Goal: Information Seeking & Learning: Learn about a topic

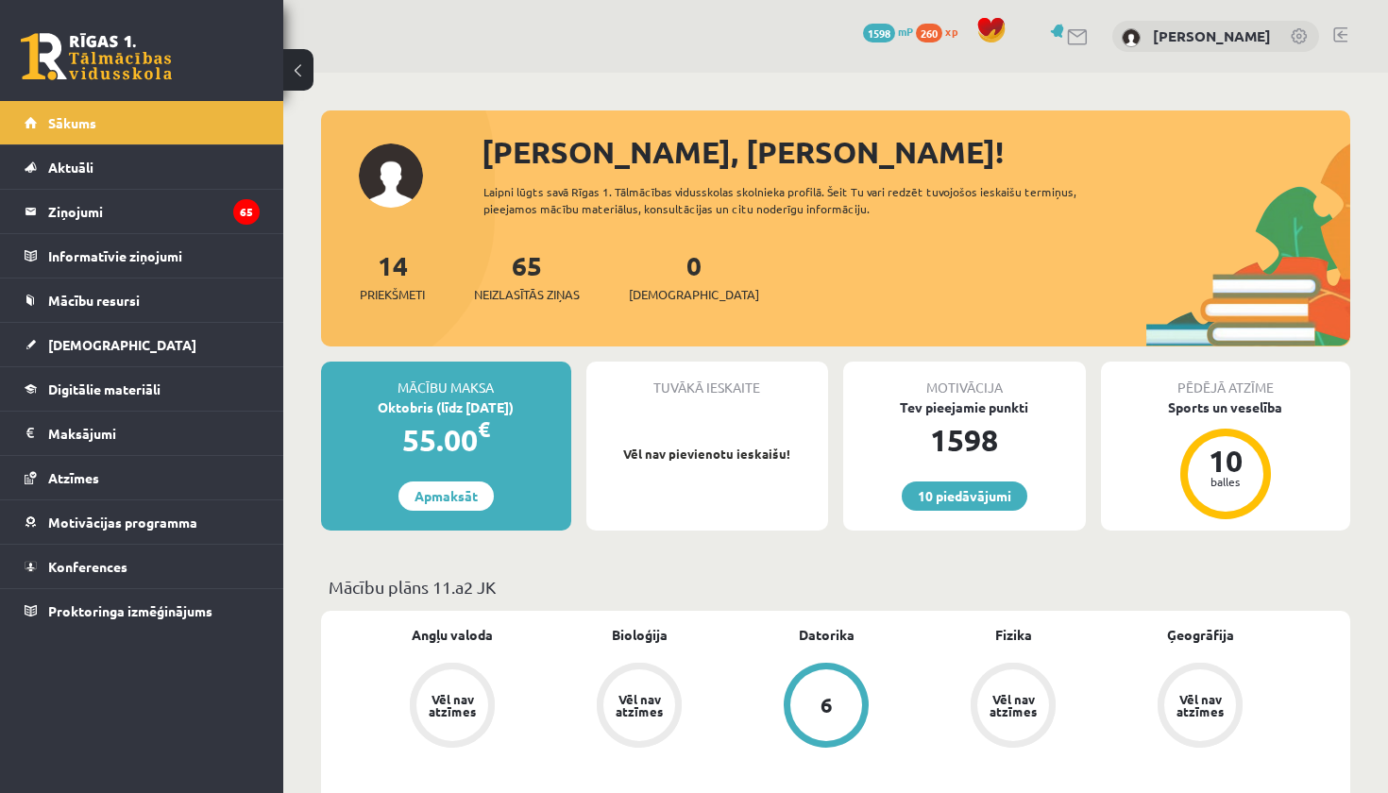
click at [1341, 40] on link at bounding box center [1340, 34] width 14 height 15
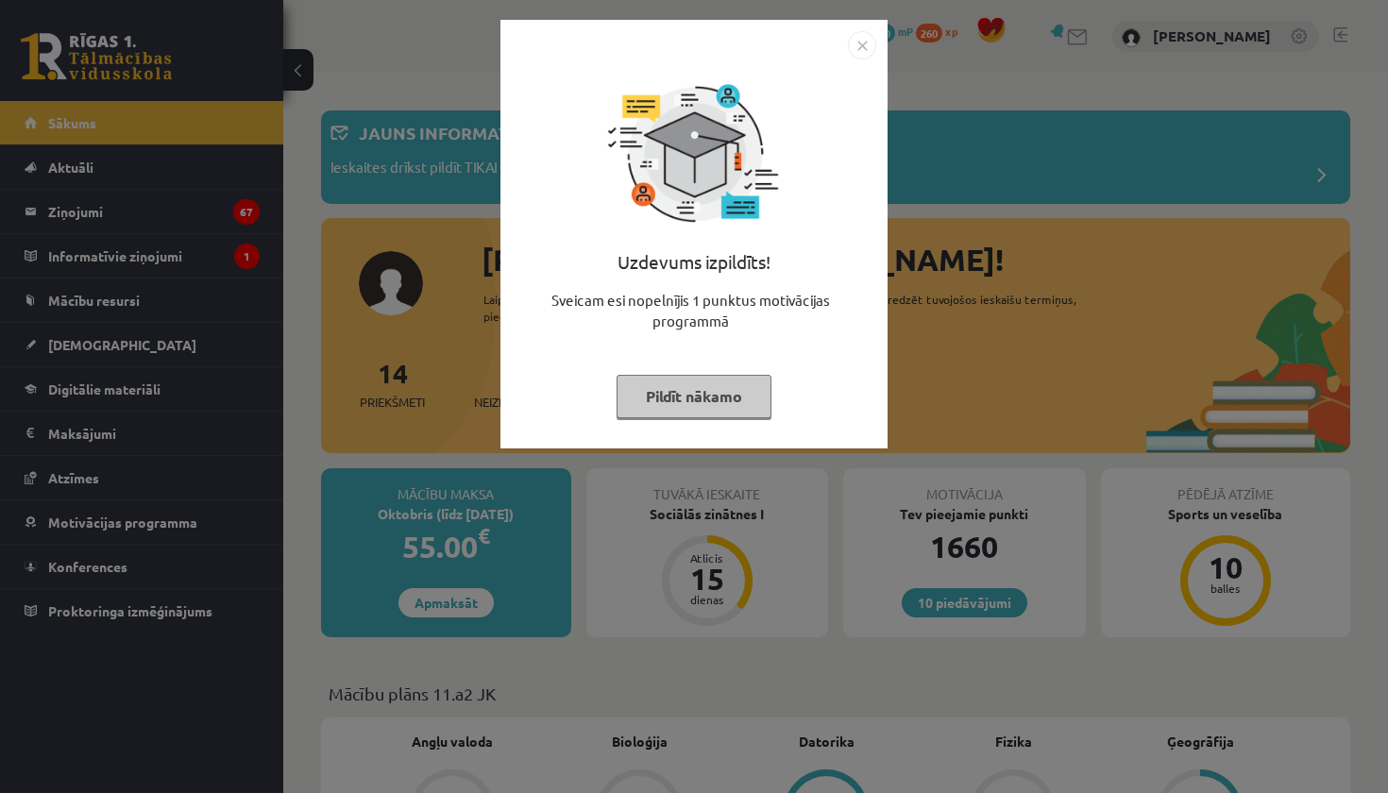
click at [715, 370] on div "Uzdevums izpildīts! Sveicam esi nopelnījis 1 punktus motivācijas programmā Pild…" at bounding box center [694, 248] width 364 height 378
click at [712, 393] on button "Pildīt nākamo" at bounding box center [693, 396] width 155 height 43
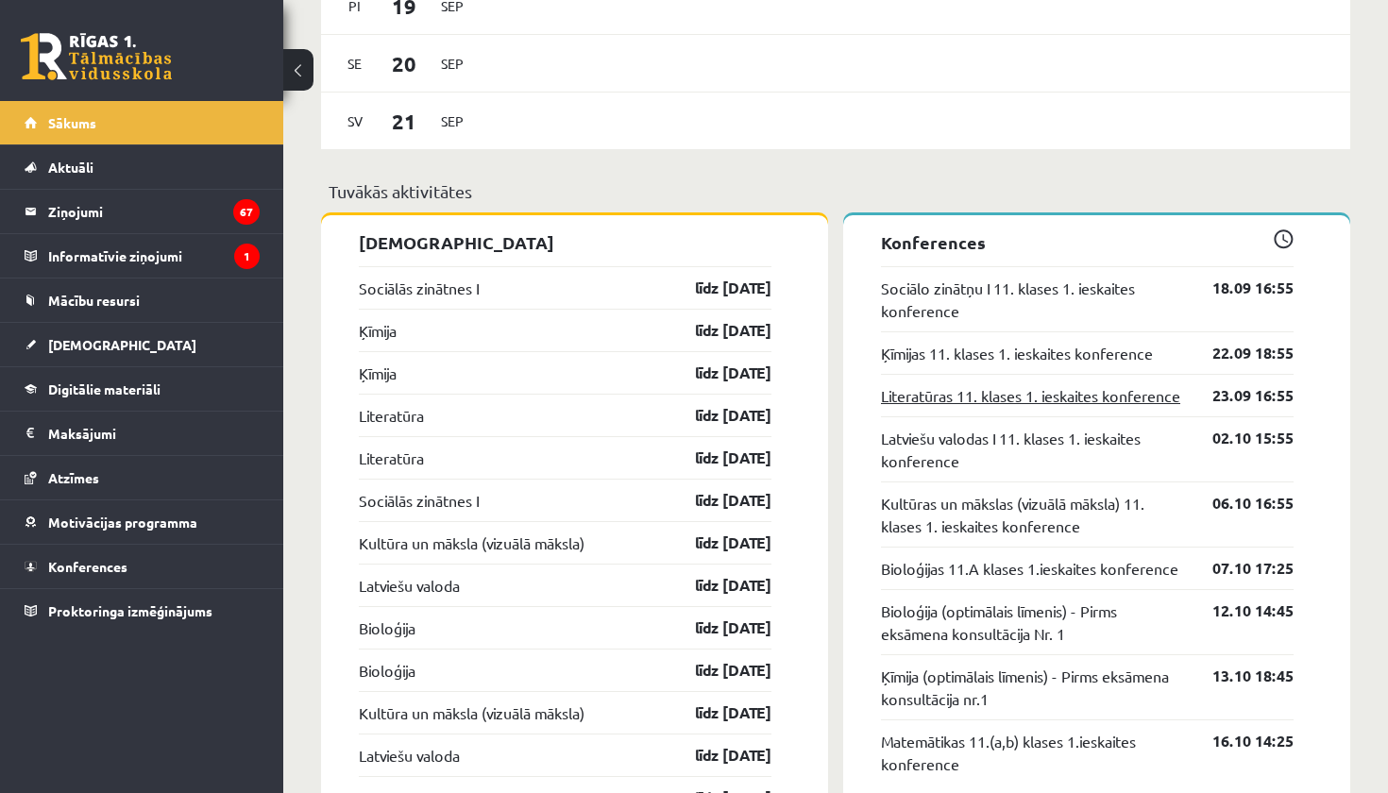
scroll to position [1643, 0]
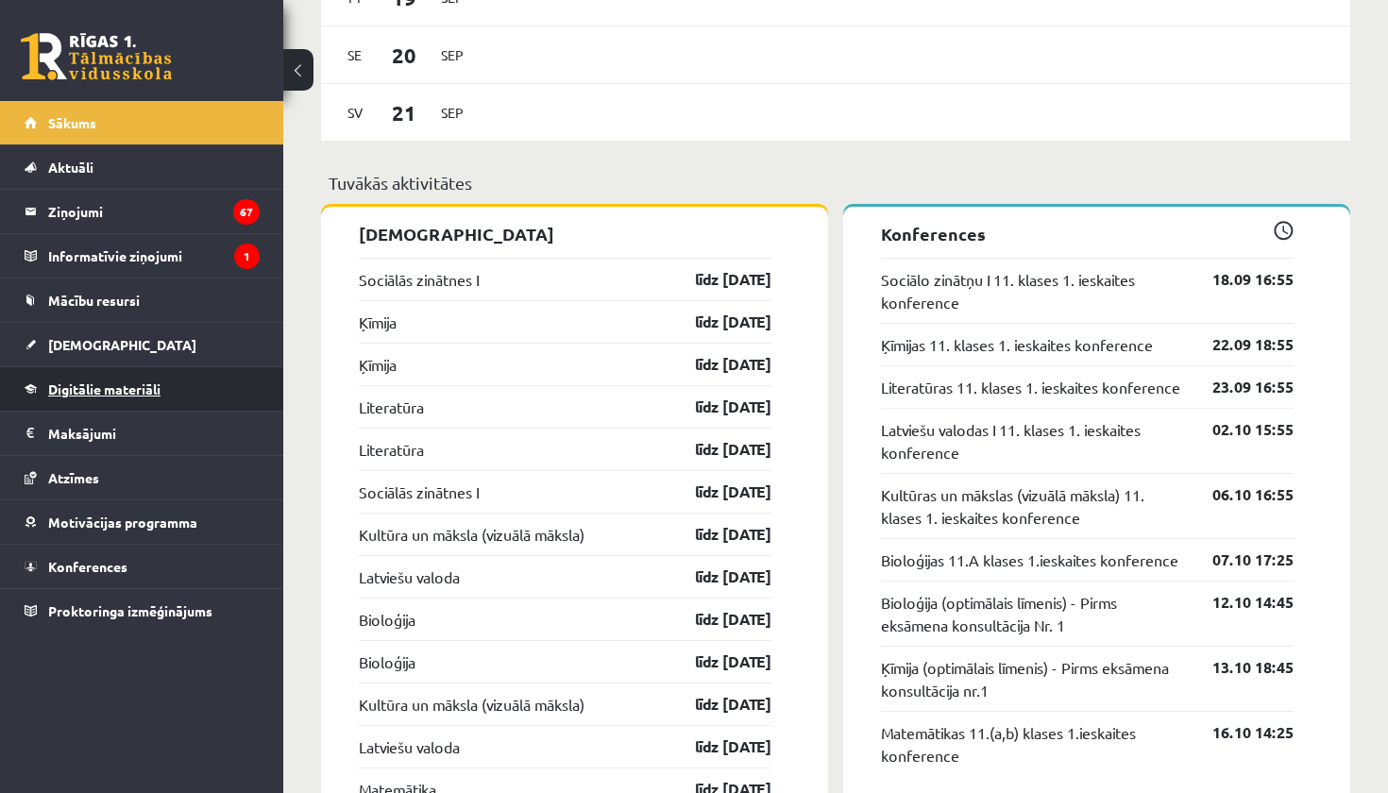
click at [96, 397] on link "Digitālie materiāli" at bounding box center [142, 388] width 235 height 43
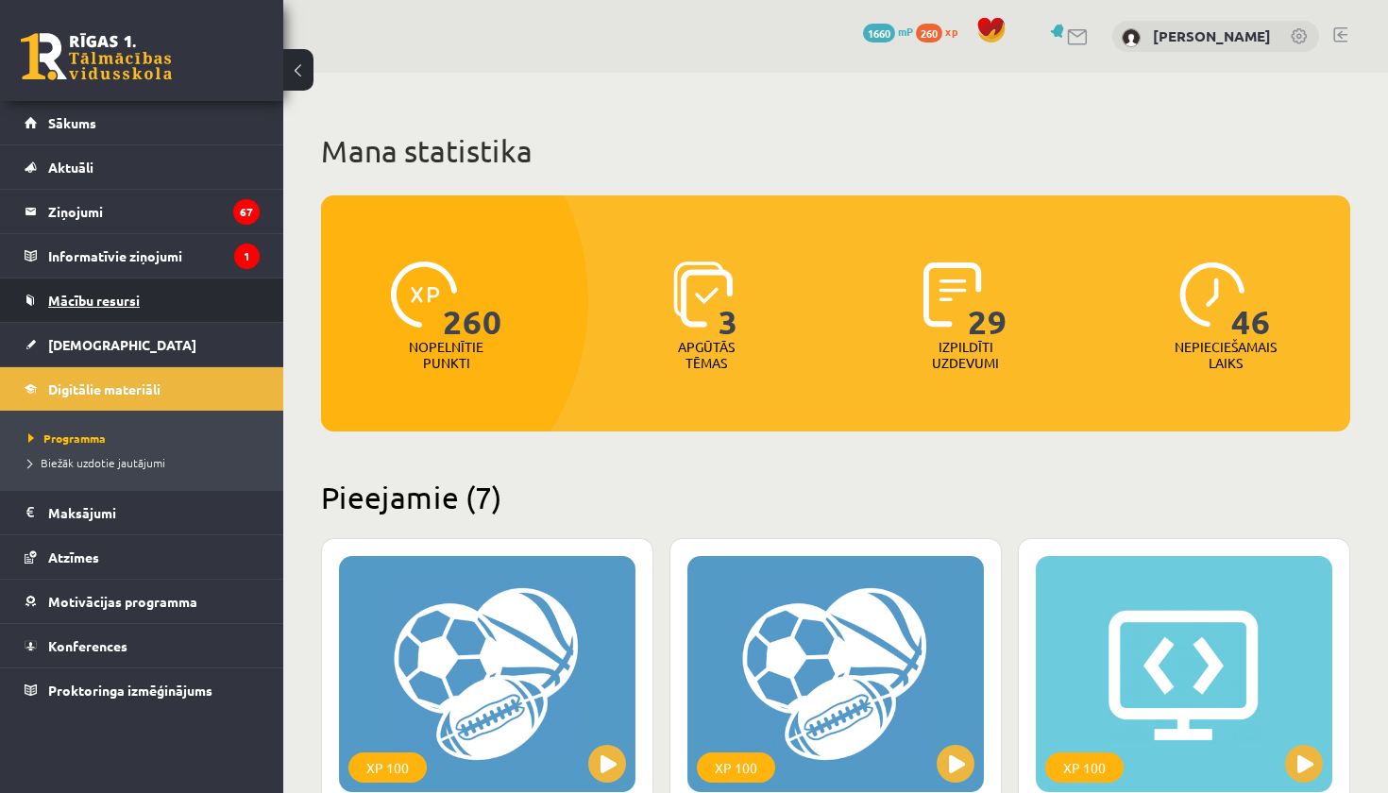
click at [114, 302] on span "Mācību resursi" at bounding box center [94, 300] width 92 height 17
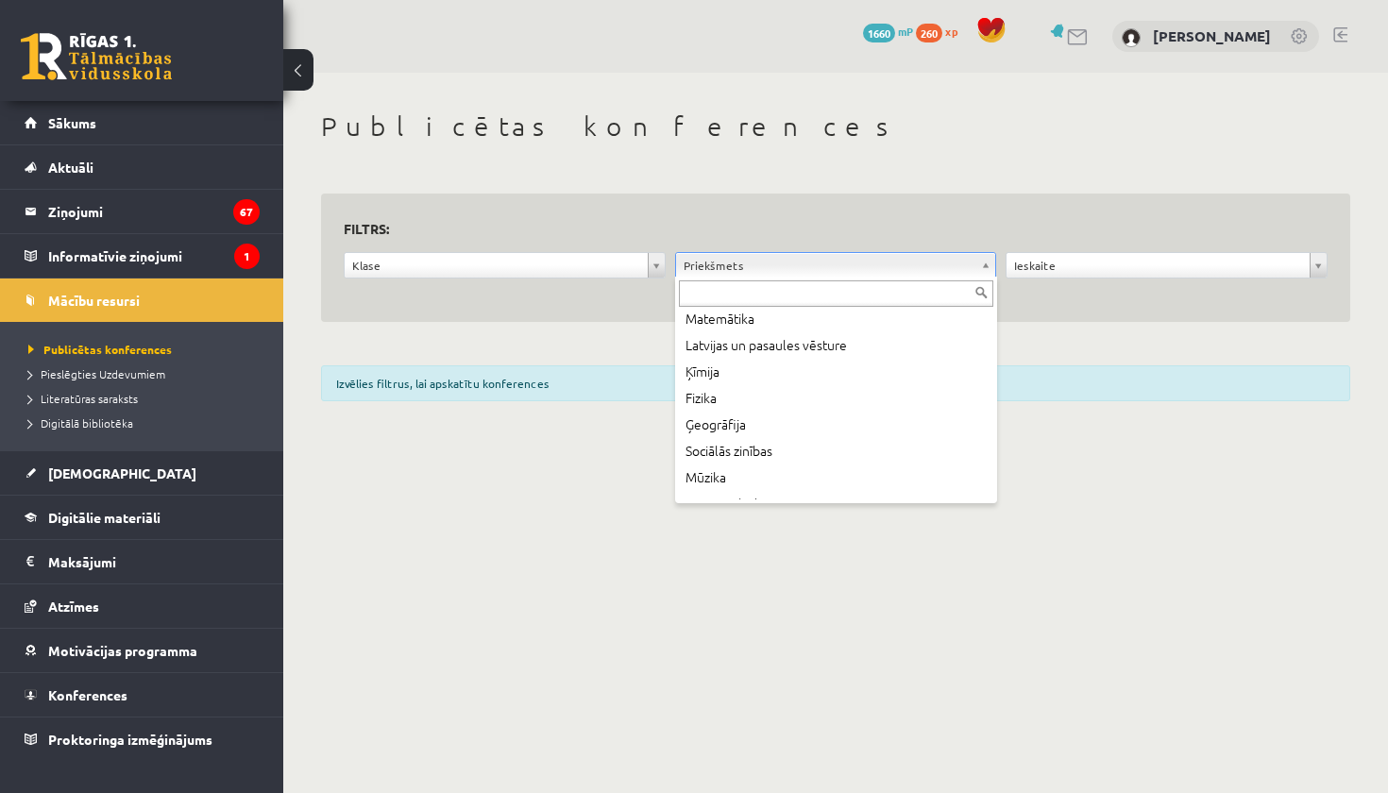
scroll to position [170, 0]
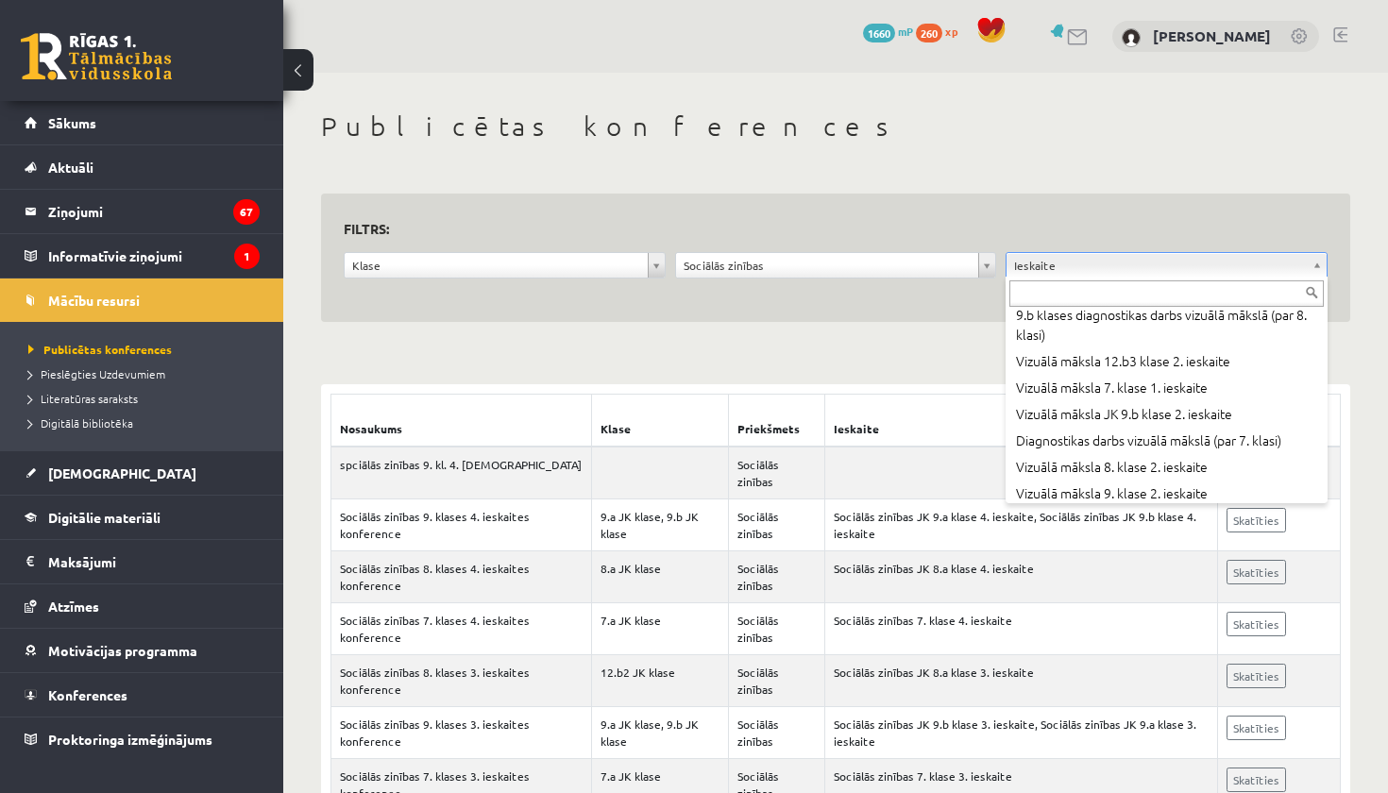
scroll to position [955, 0]
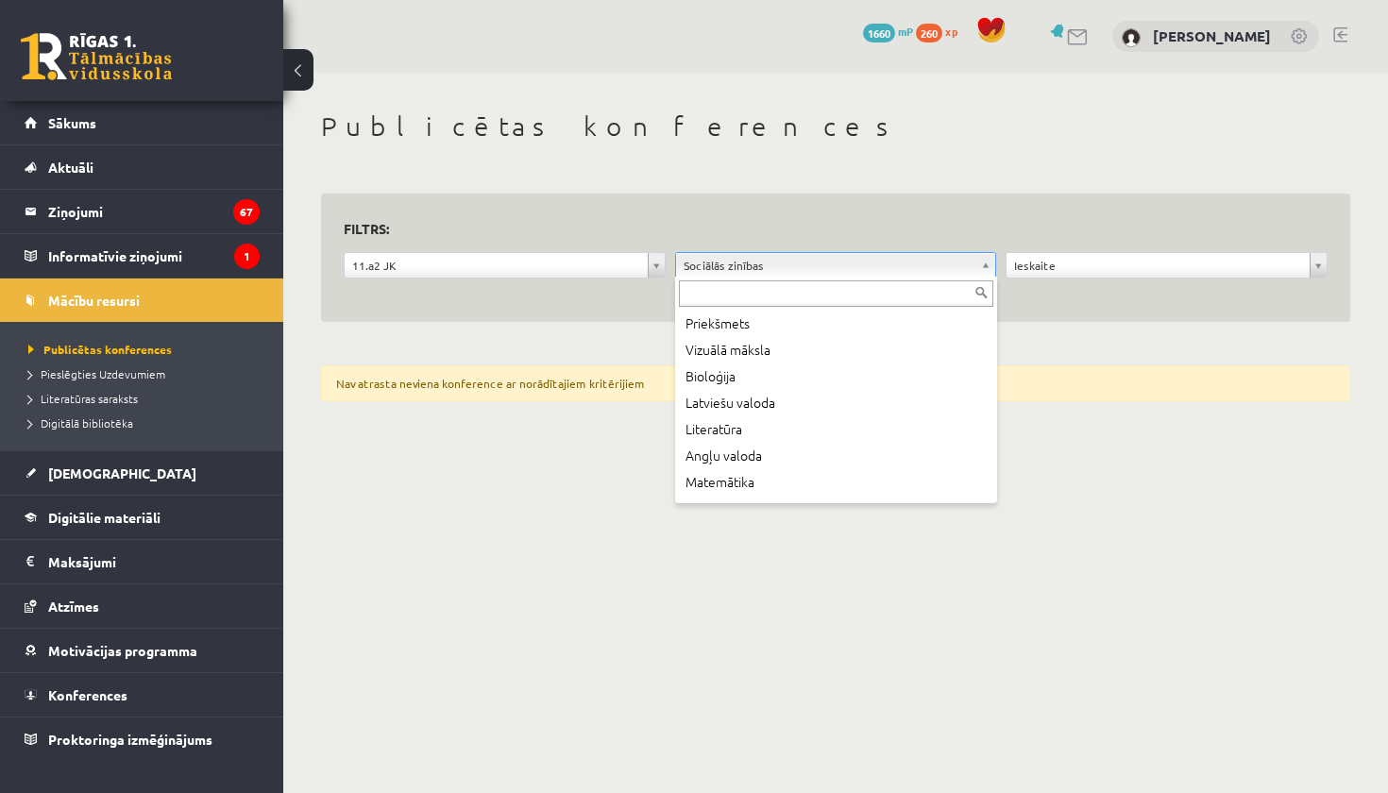
scroll to position [128, 0]
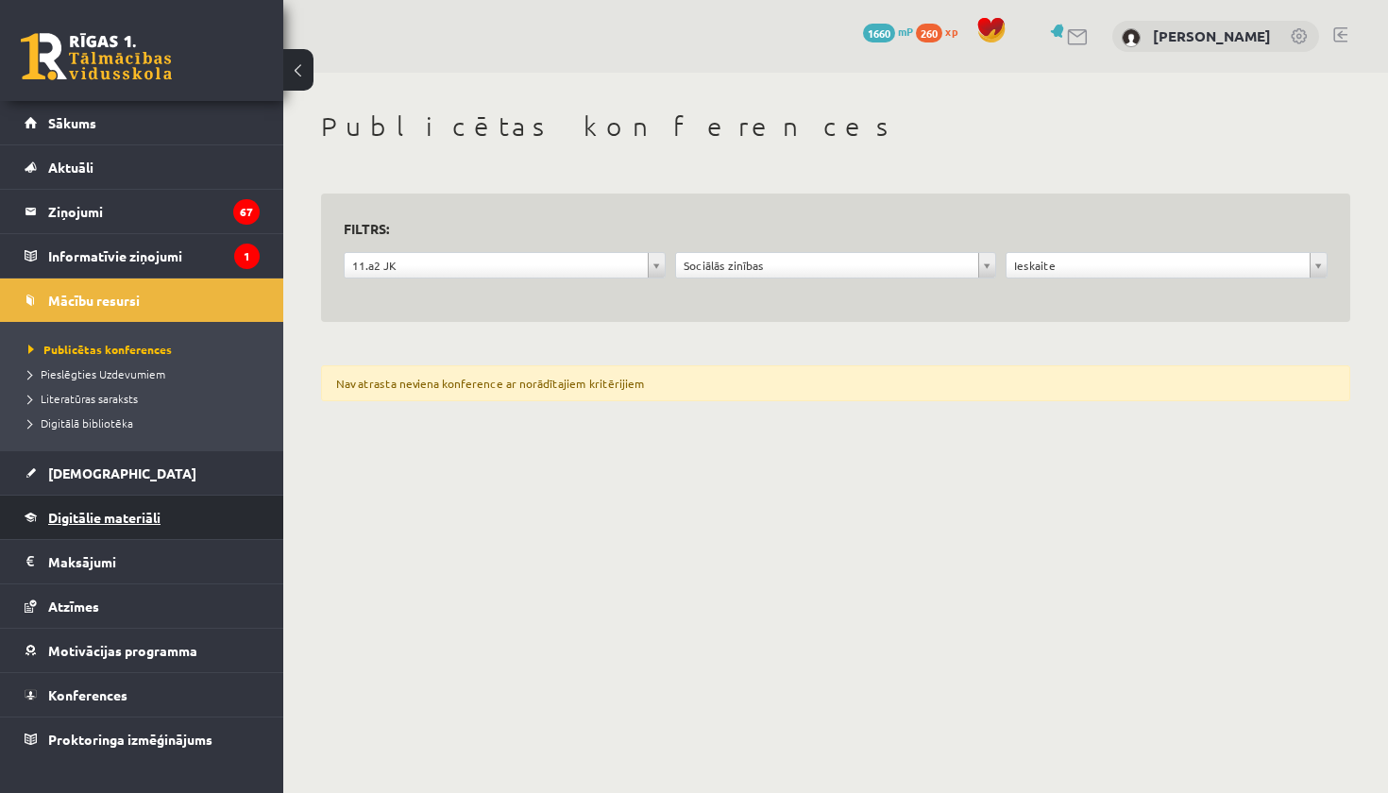
click at [86, 510] on span "Digitālie materiāli" at bounding box center [104, 517] width 112 height 17
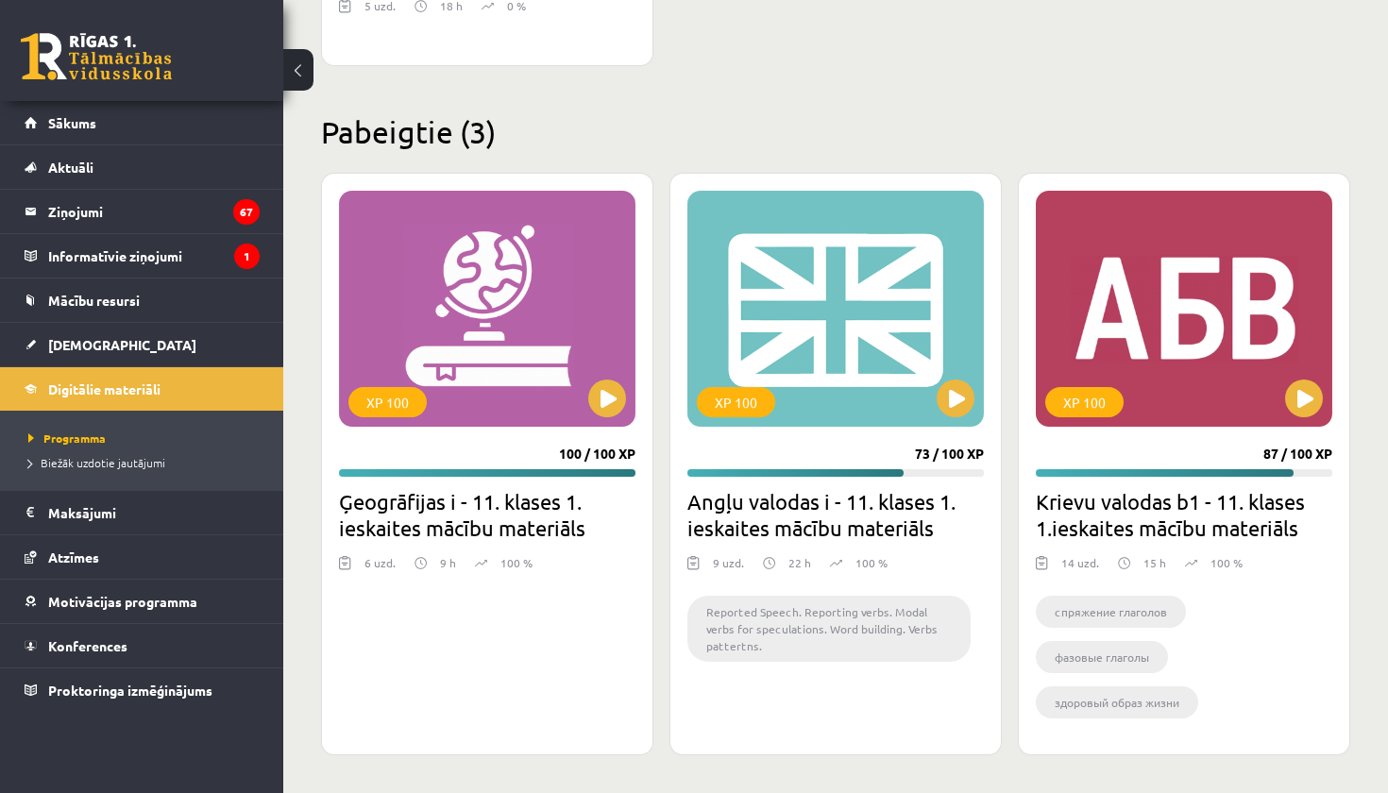
scroll to position [2119, 0]
click at [76, 290] on link "Mācību resursi" at bounding box center [142, 300] width 235 height 43
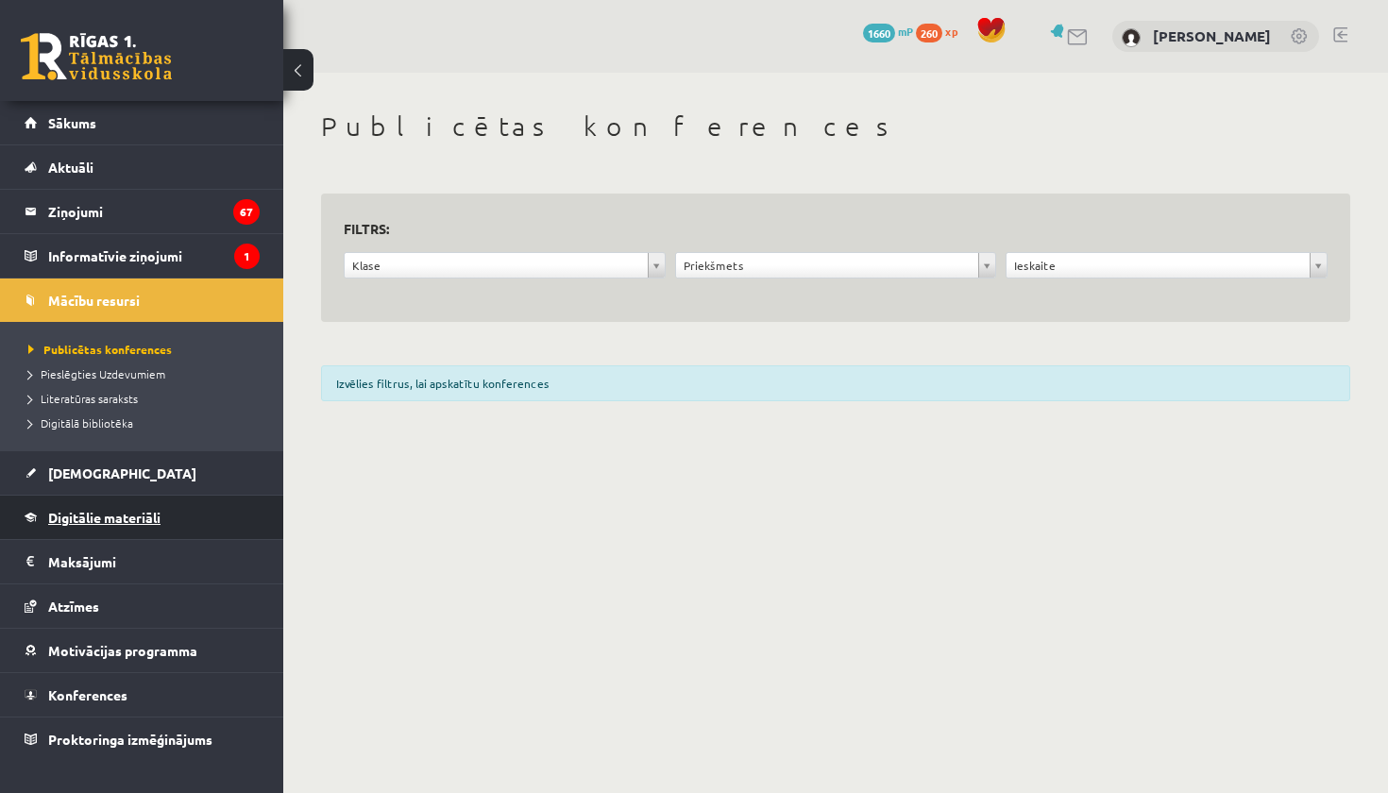
click at [90, 524] on span "Digitālie materiāli" at bounding box center [104, 517] width 112 height 17
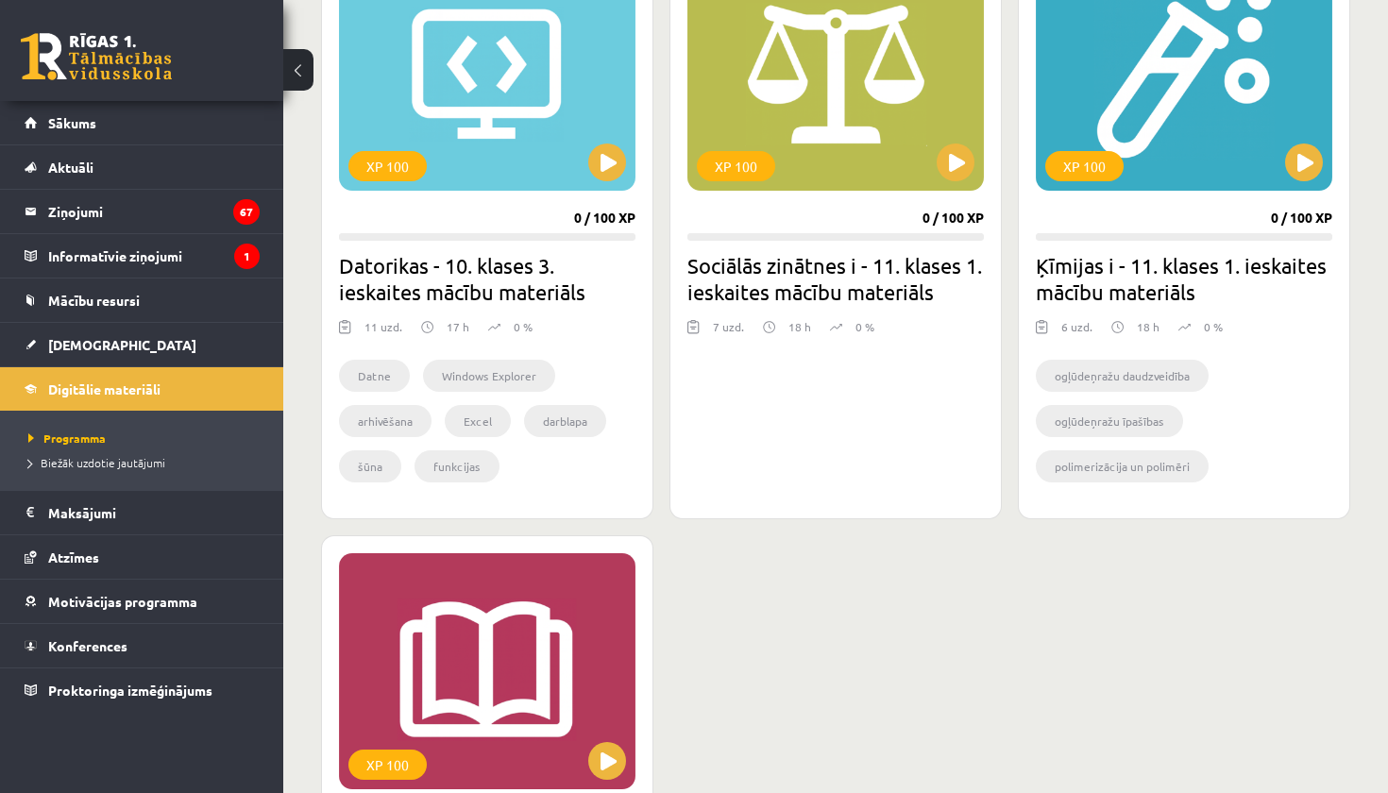
scroll to position [1201, 0]
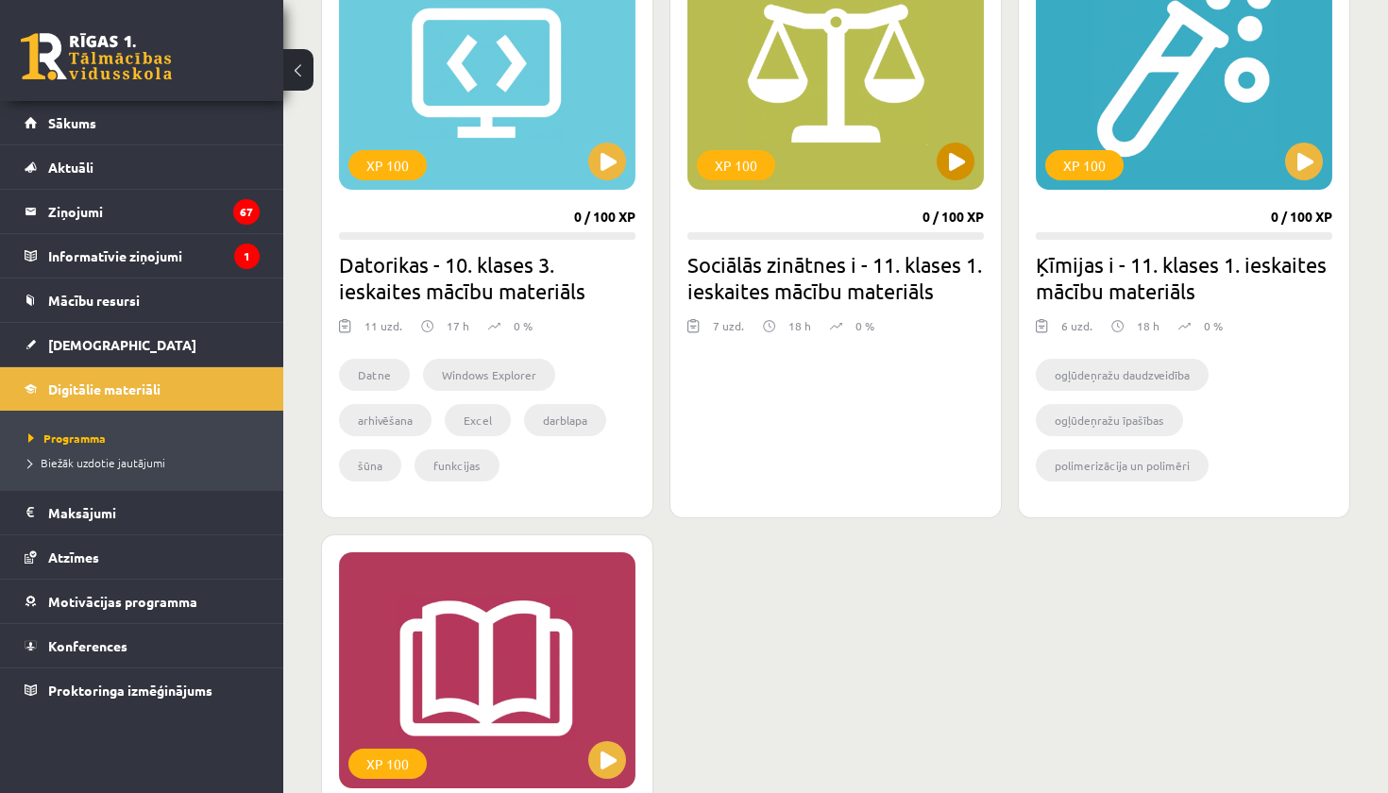
click at [949, 178] on button at bounding box center [956, 162] width 38 height 38
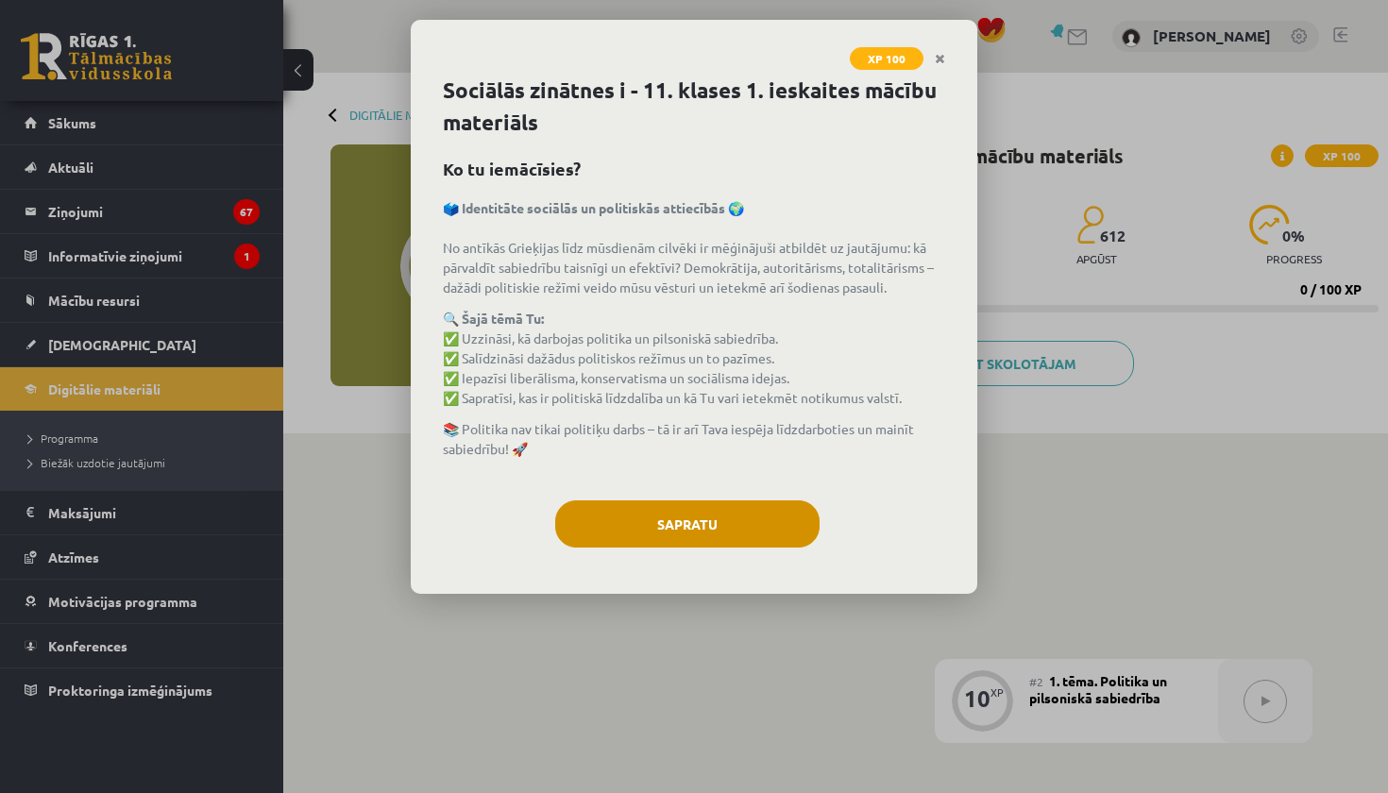
click at [667, 530] on button "Sapratu" at bounding box center [687, 523] width 264 height 47
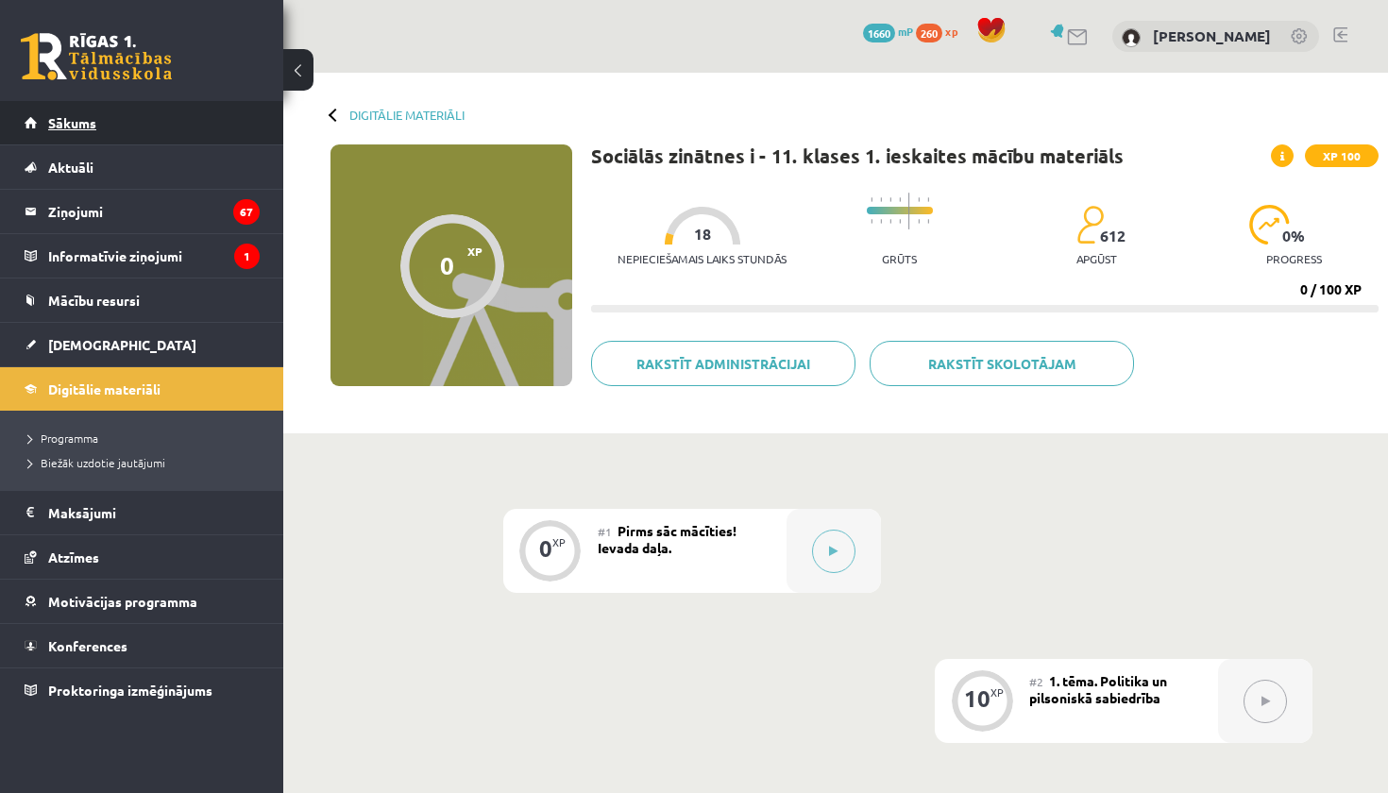
click at [76, 125] on span "Sākums" at bounding box center [72, 122] width 48 height 17
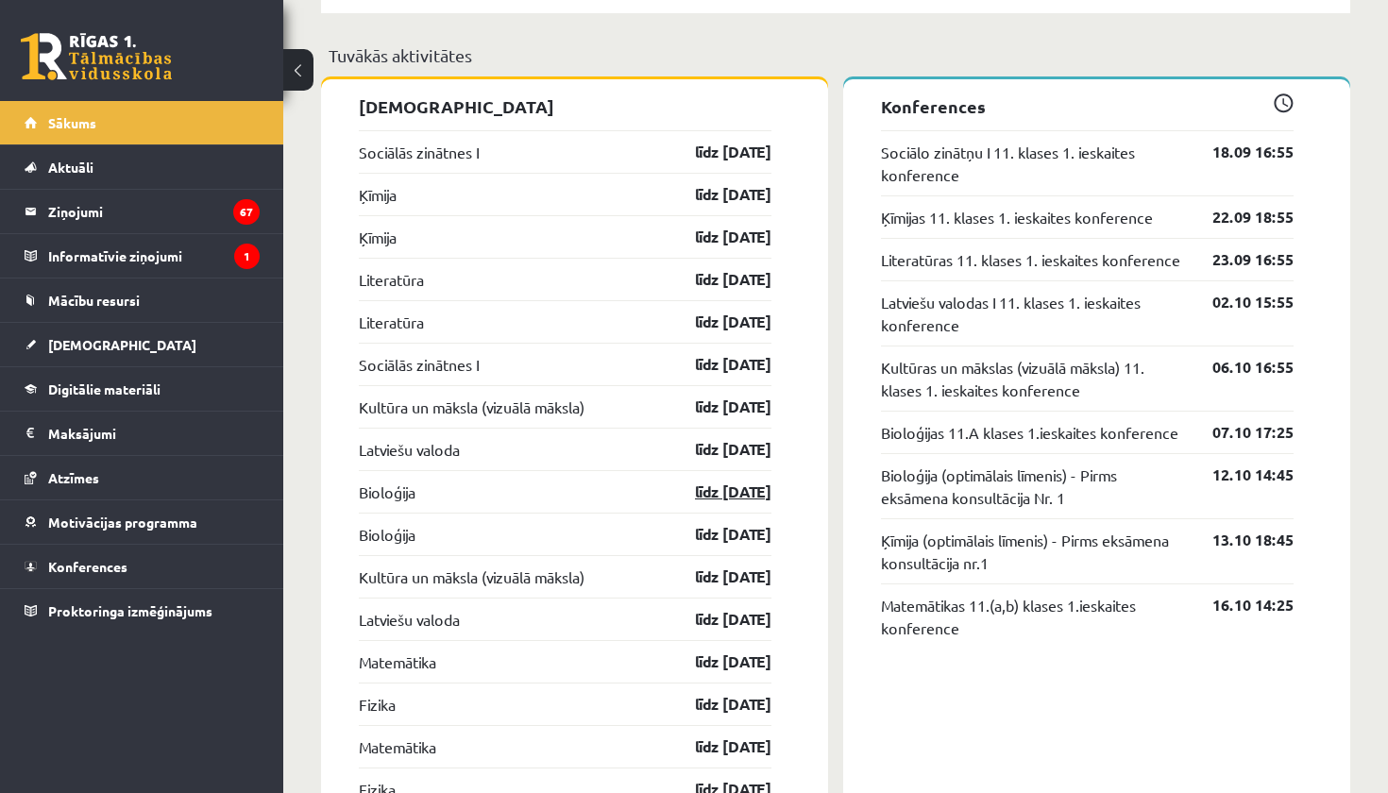
scroll to position [1770, 0]
